Goal: Transaction & Acquisition: Purchase product/service

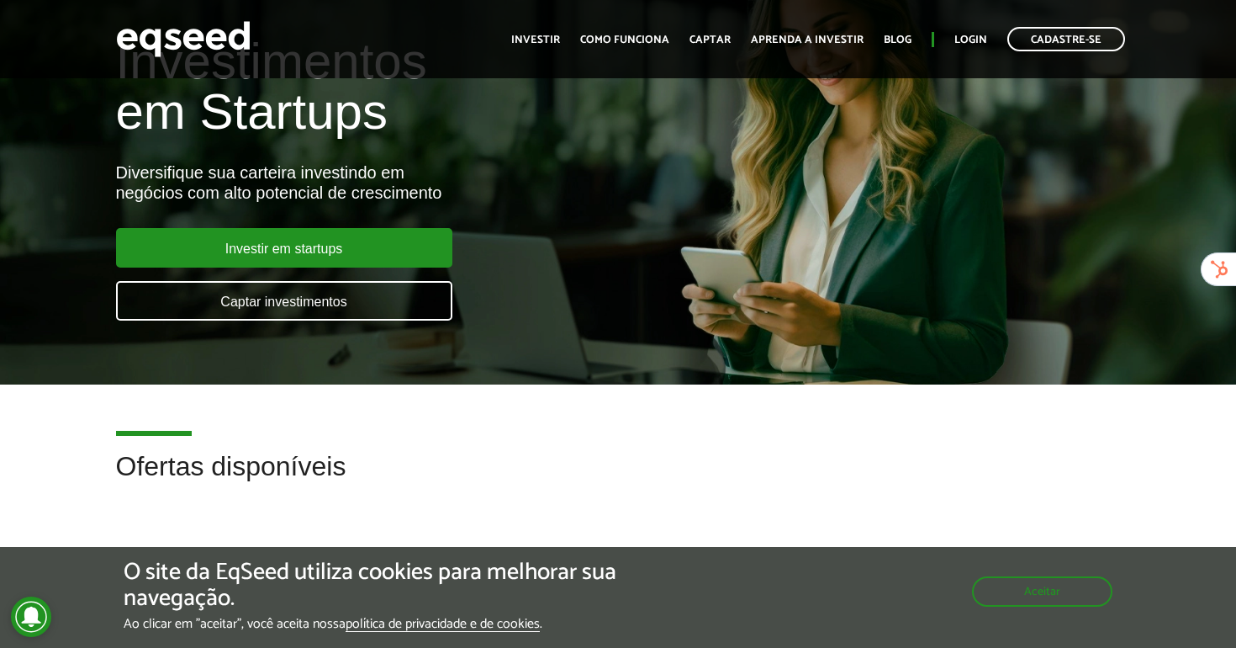
scroll to position [129, 0]
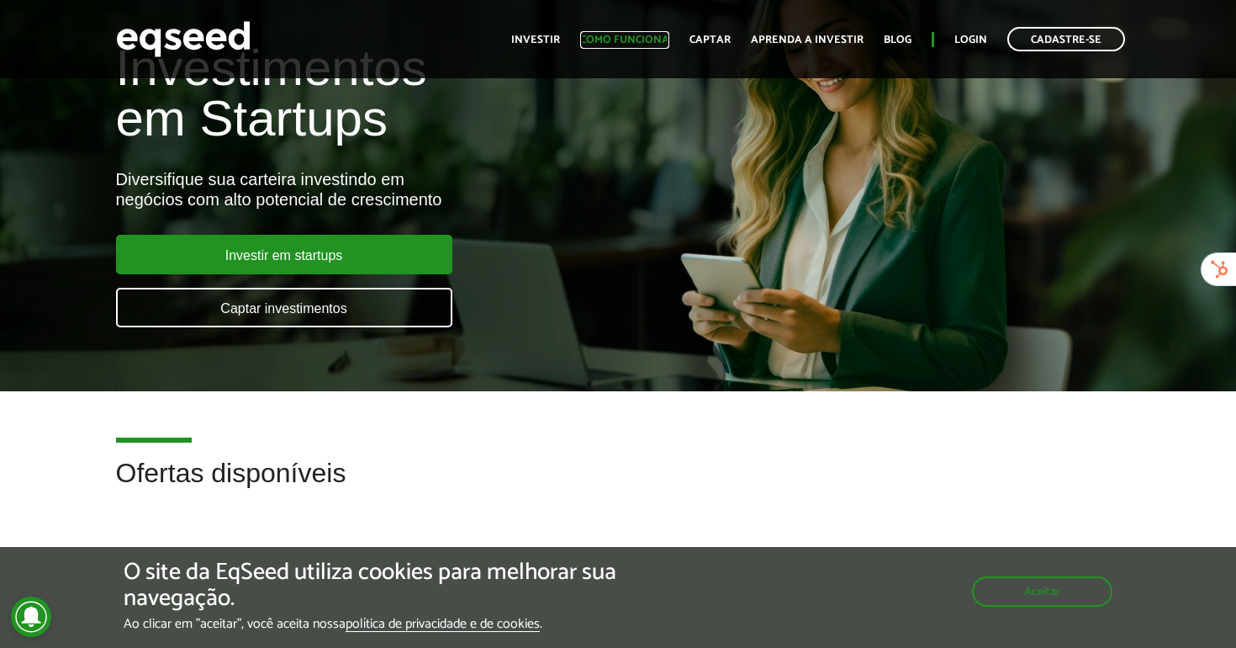
click at [640, 34] on link "Como funciona" at bounding box center [624, 39] width 89 height 11
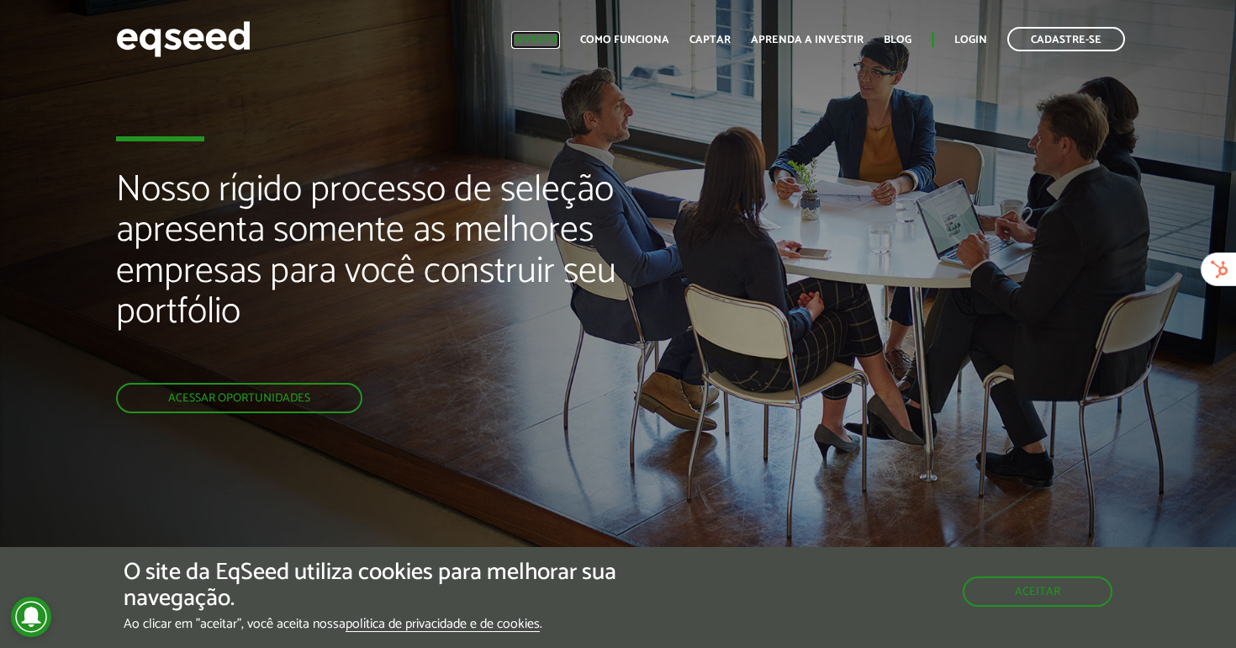
click at [532, 37] on link "Investir" at bounding box center [535, 39] width 49 height 11
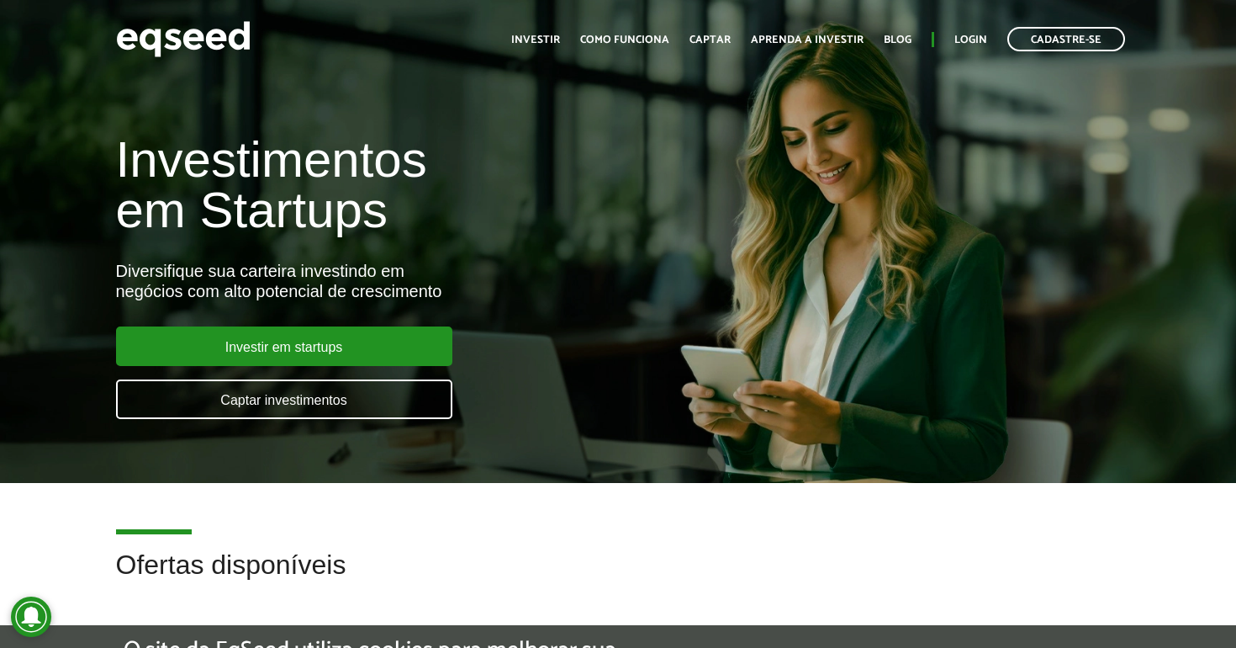
scroll to position [129, 0]
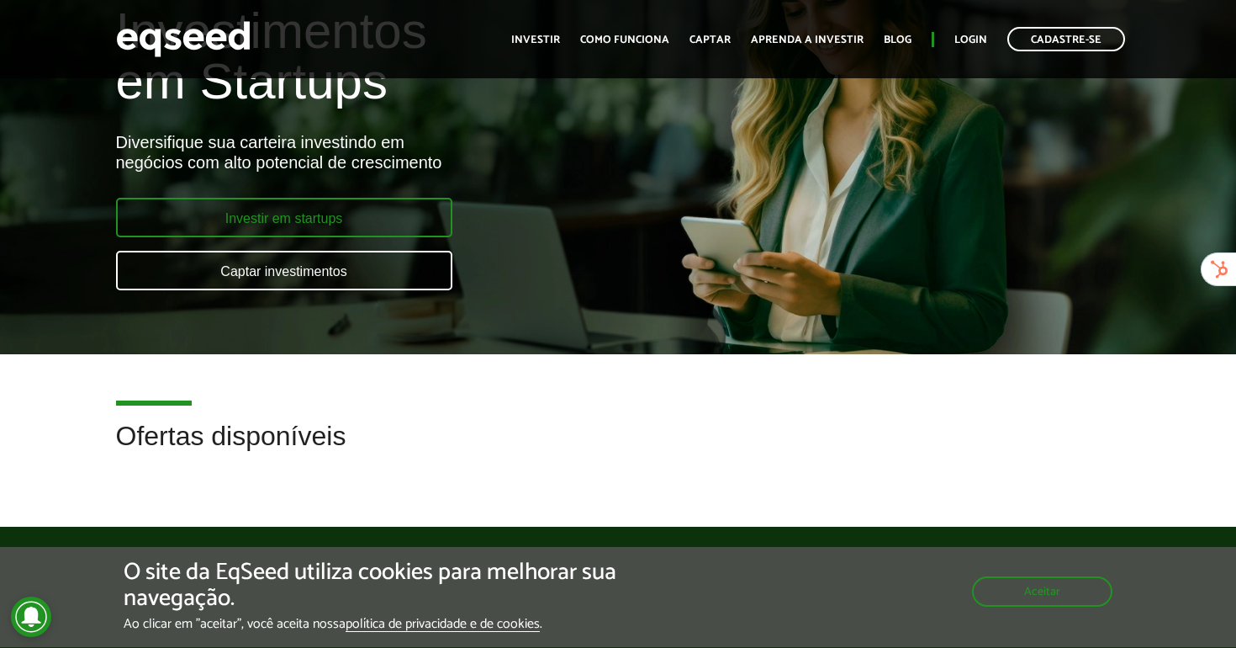
click at [279, 218] on link "Investir em startups" at bounding box center [284, 218] width 336 height 40
